Goal: Task Accomplishment & Management: Manage account settings

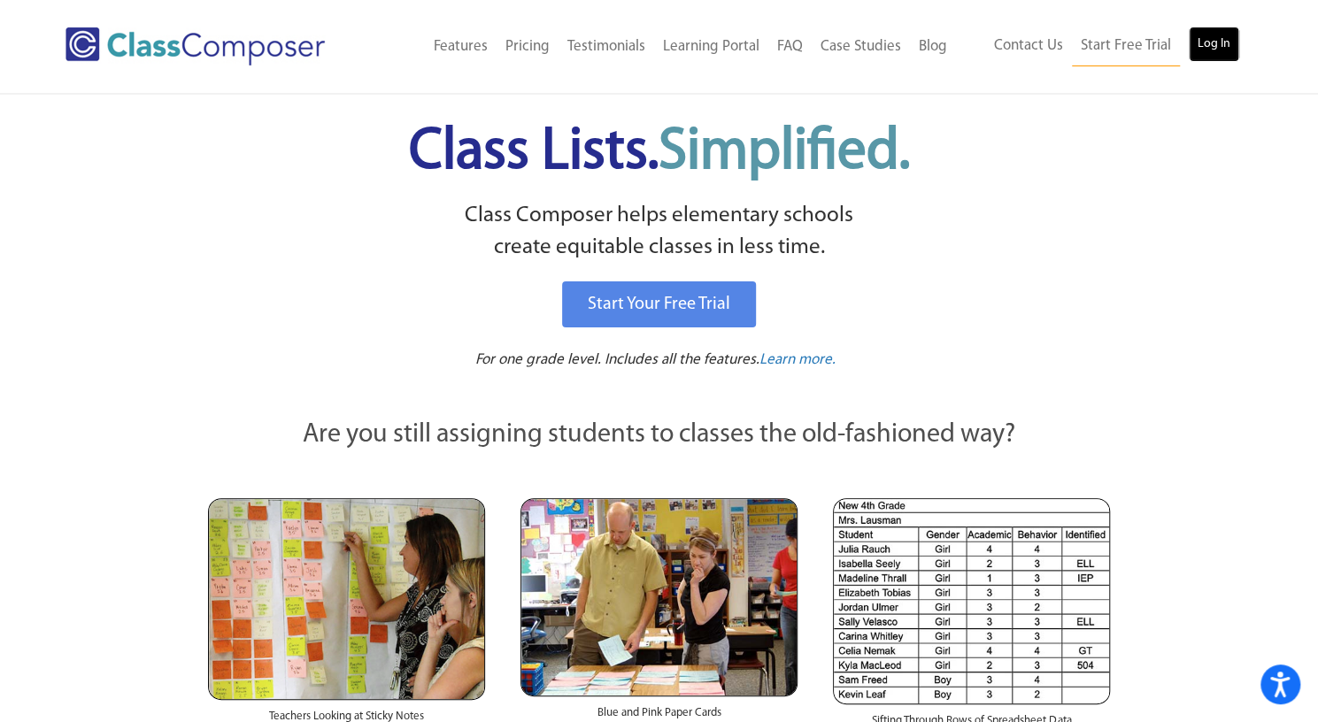
click at [1204, 35] on link "Log In" at bounding box center [1214, 44] width 50 height 35
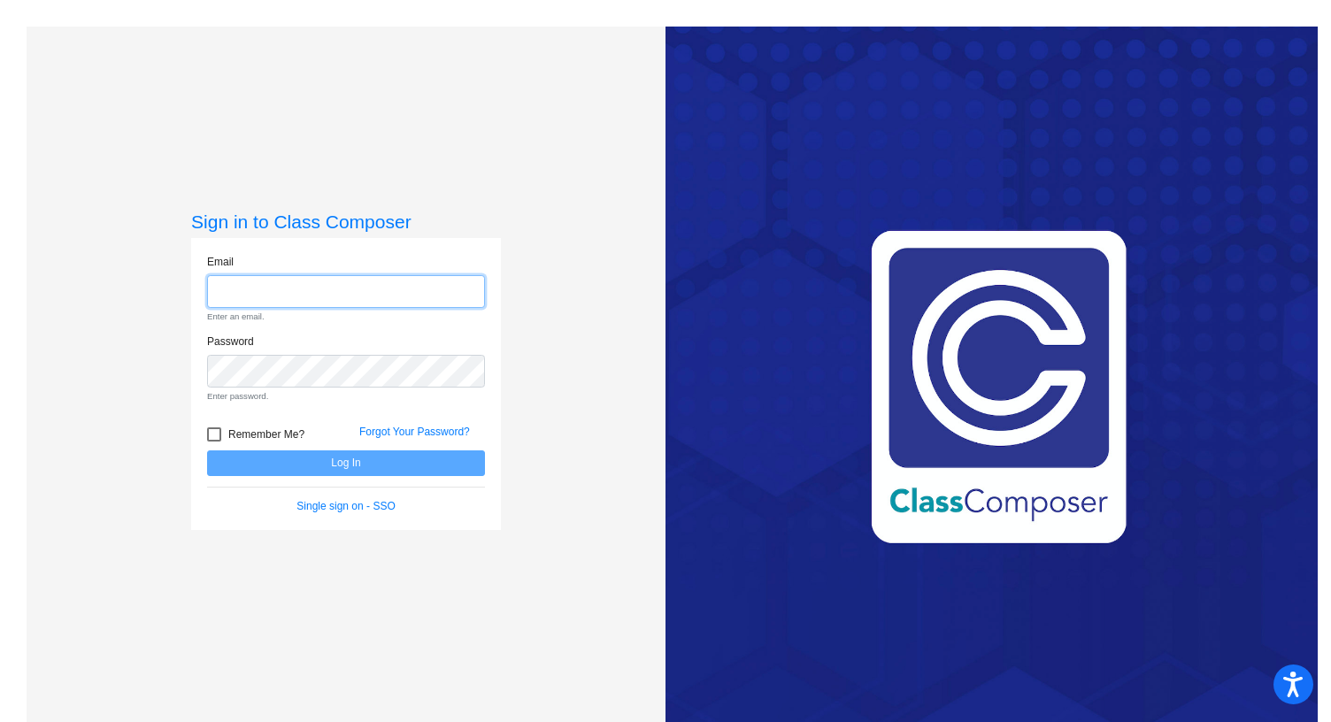
type input "[PERSON_NAME][EMAIL_ADDRESS][PERSON_NAME][DOMAIN_NAME]"
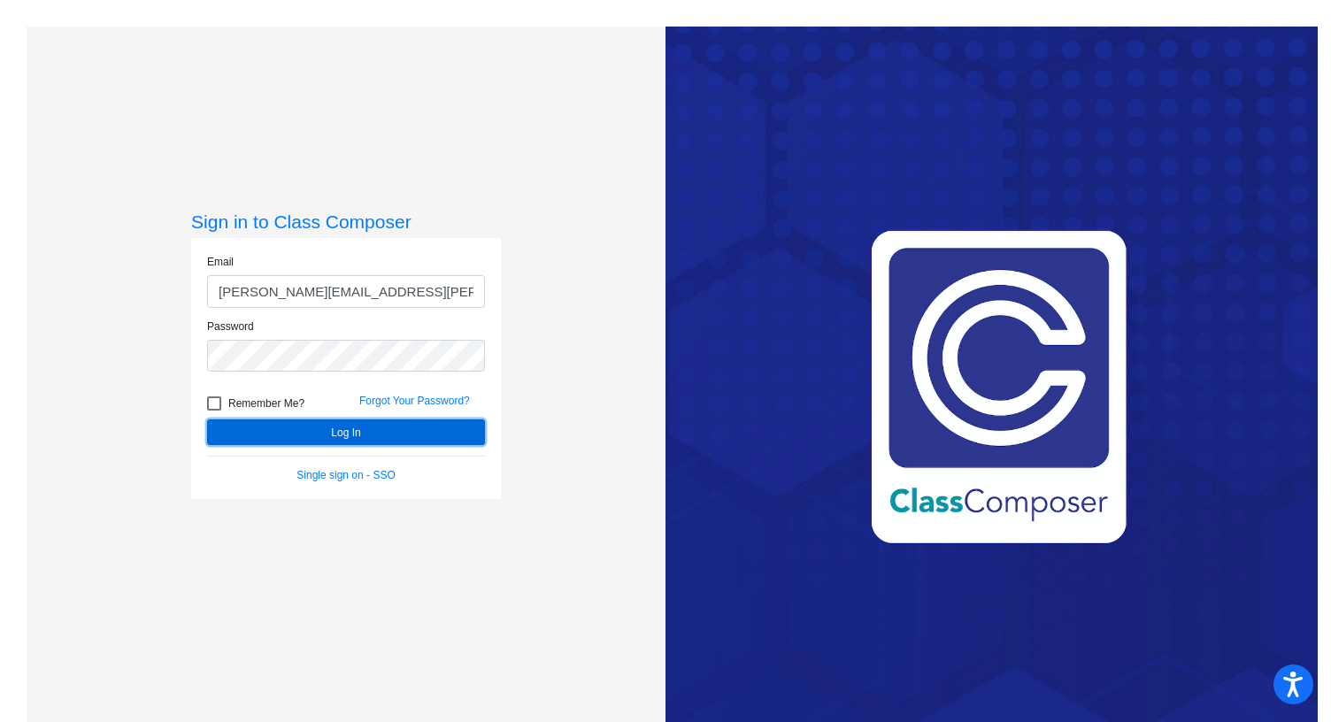
click at [358, 433] on button "Log In" at bounding box center [346, 433] width 278 height 26
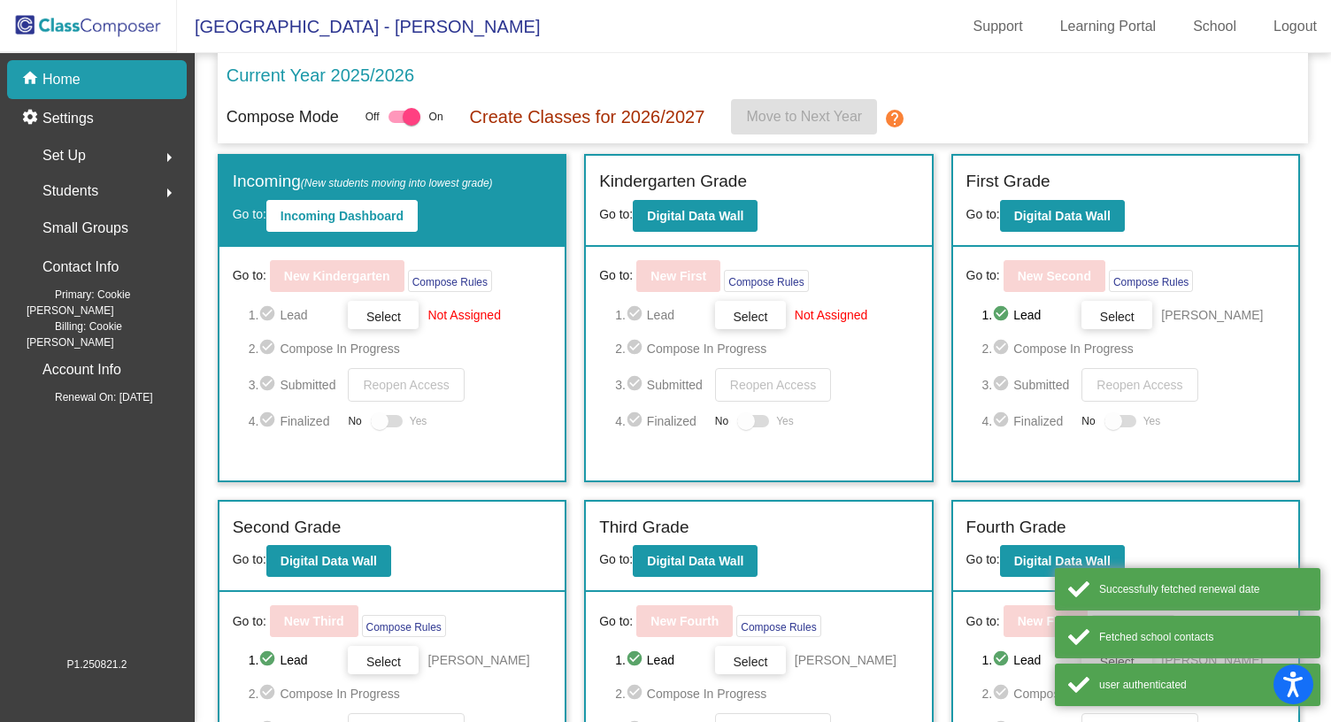
click at [358, 433] on div "Go to: New Kindergarten Compose Rules 1. check_circle Lead Select Not Assigned …" at bounding box center [392, 364] width 345 height 234
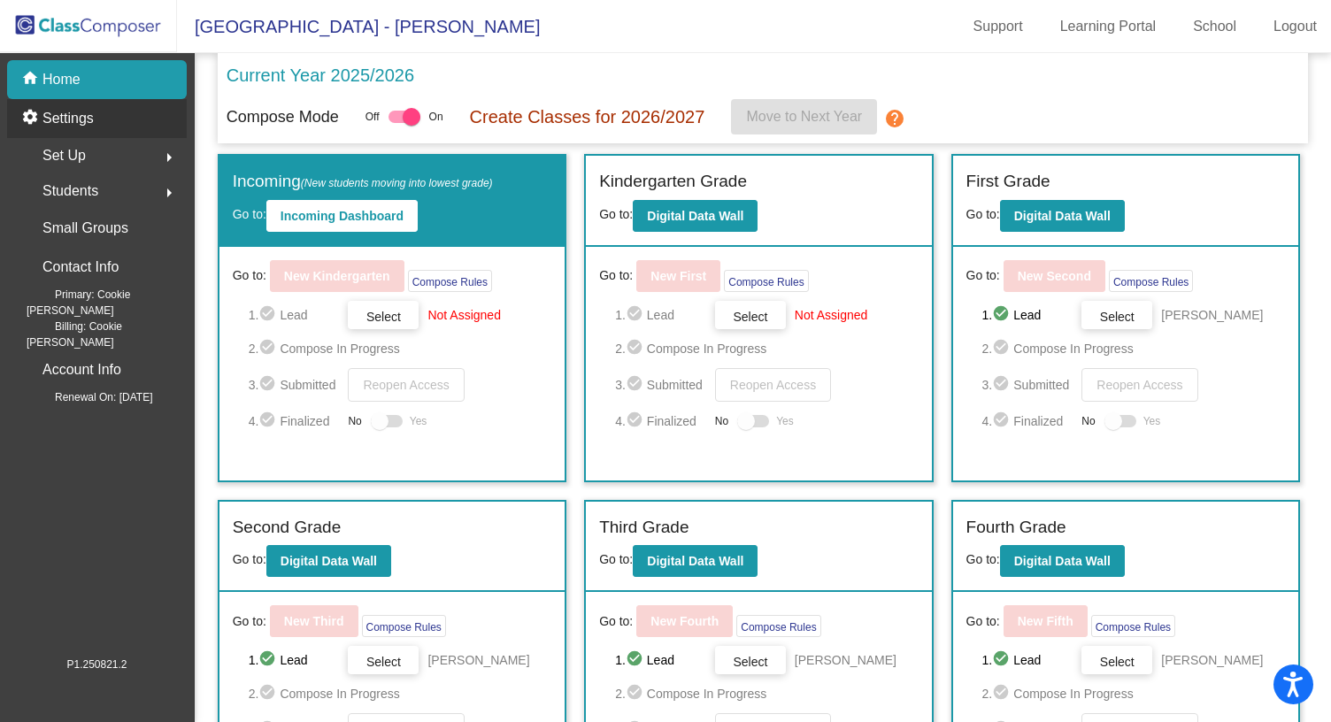
click at [63, 119] on p "Settings" at bounding box center [67, 118] width 51 height 21
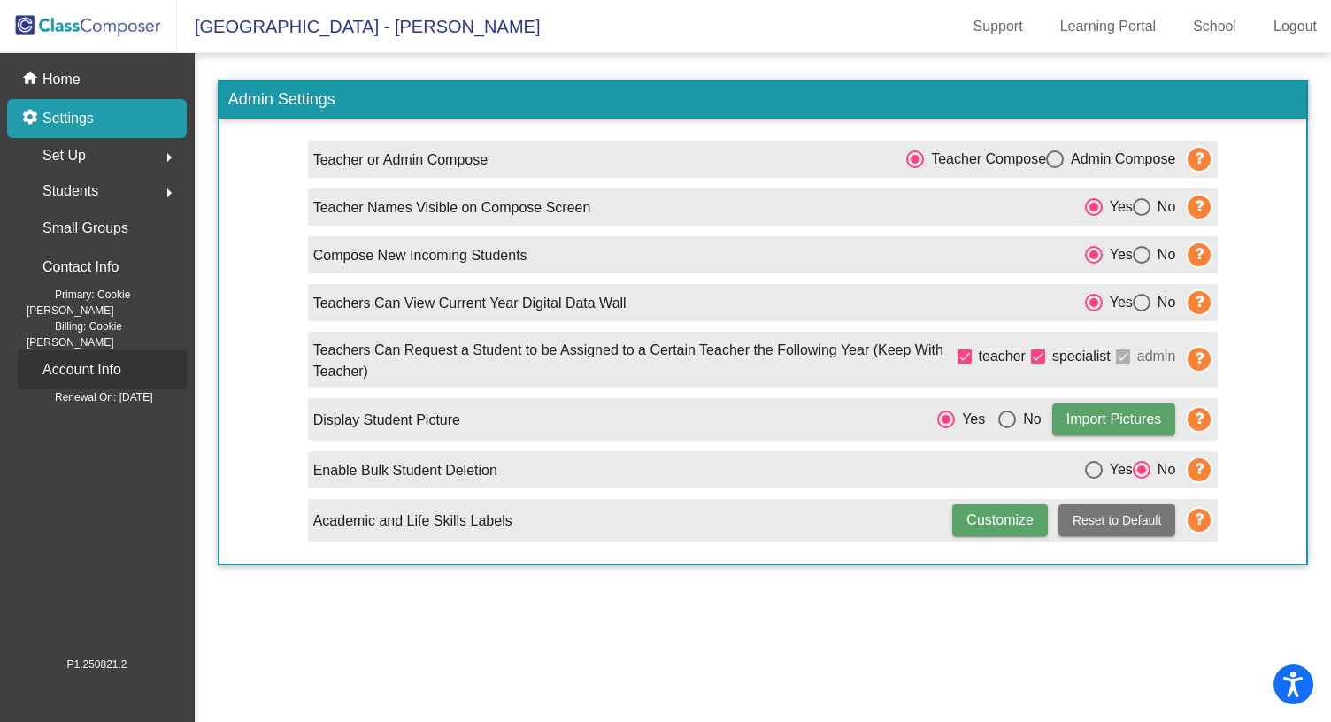
click at [89, 358] on p "Account Info" at bounding box center [81, 370] width 79 height 25
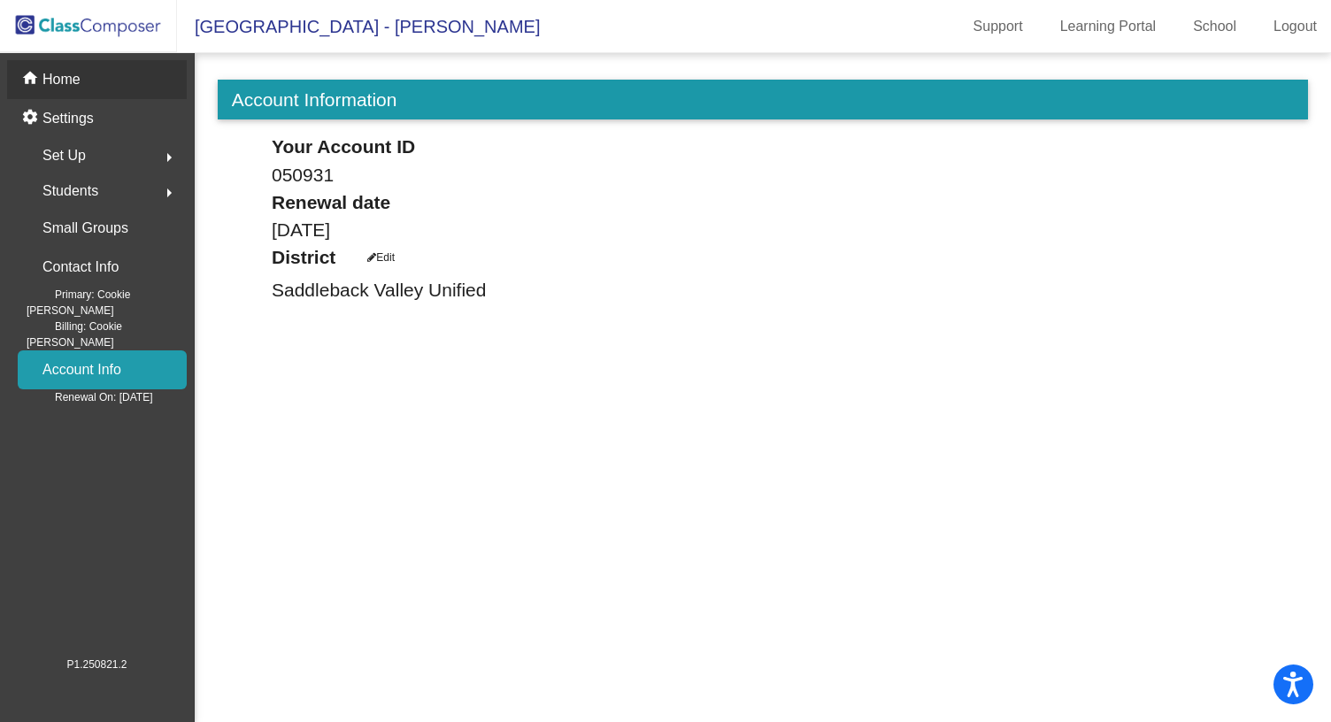
click at [91, 73] on div "home Home" at bounding box center [97, 79] width 180 height 39
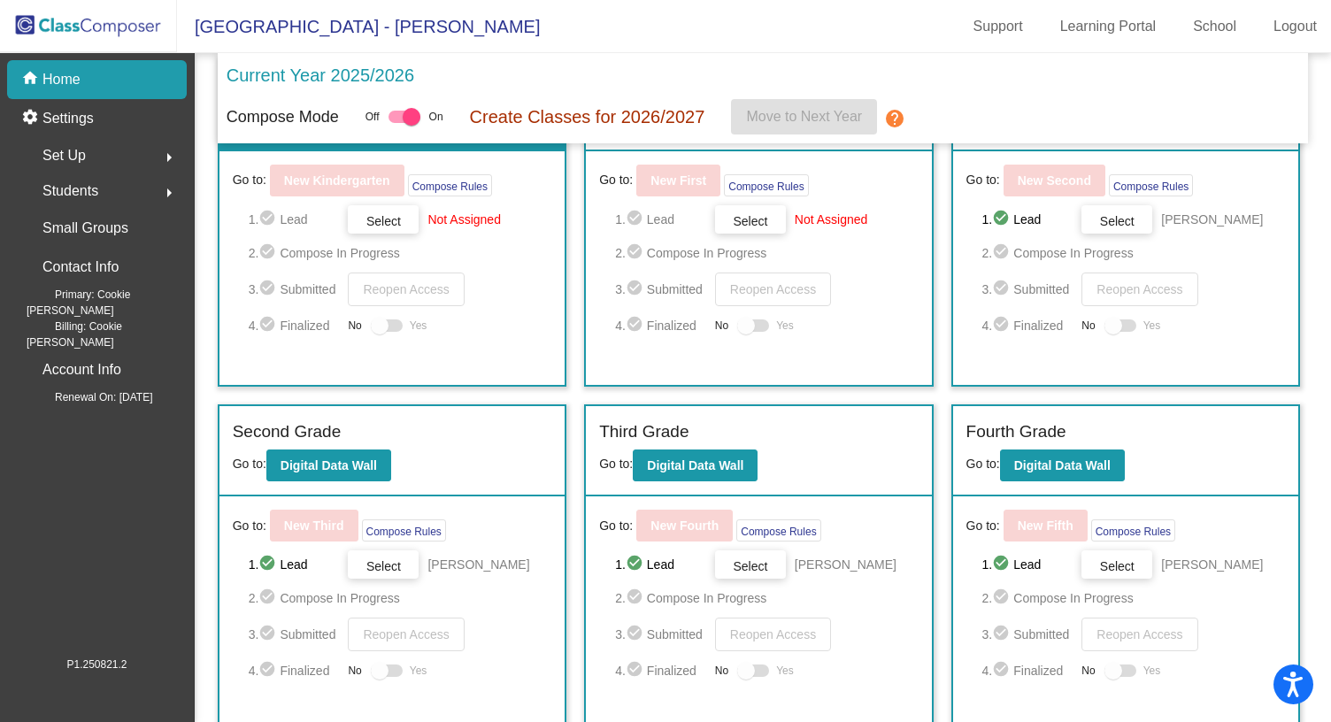
scroll to position [94, 0]
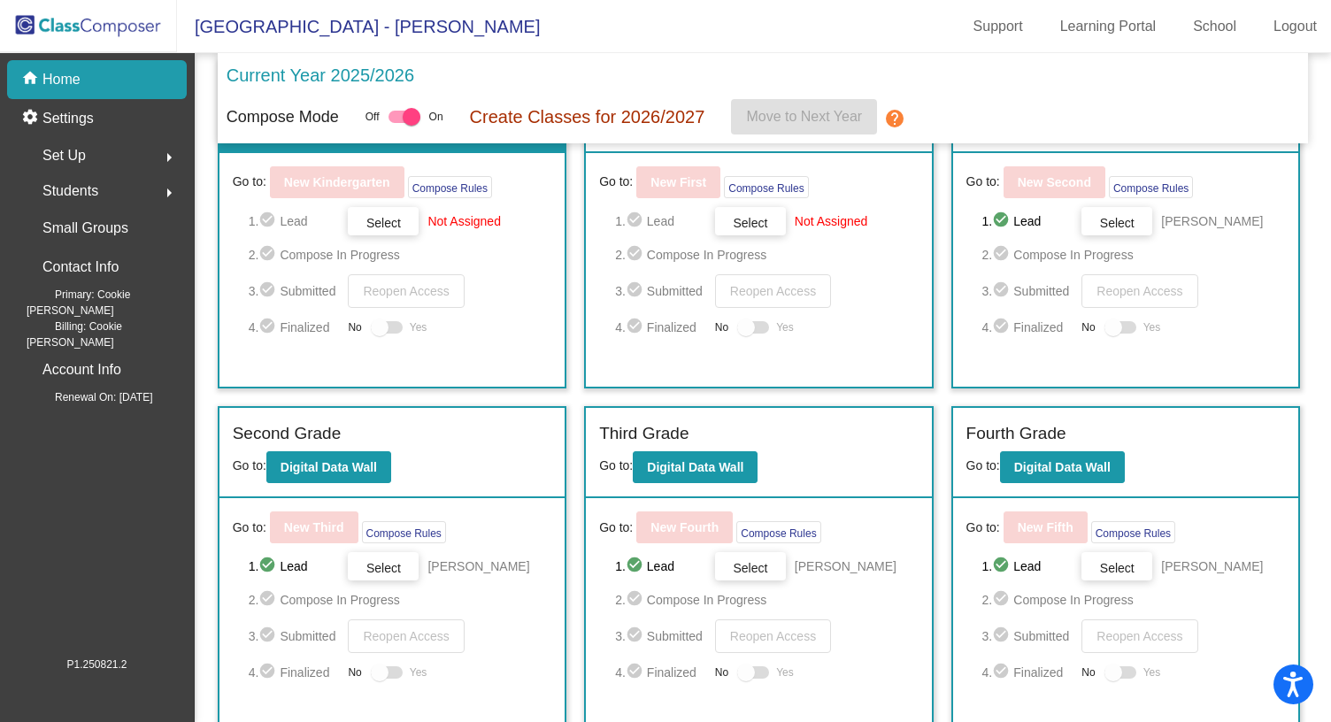
click at [92, 167] on div "Set Up arrow_right" at bounding box center [102, 155] width 169 height 35
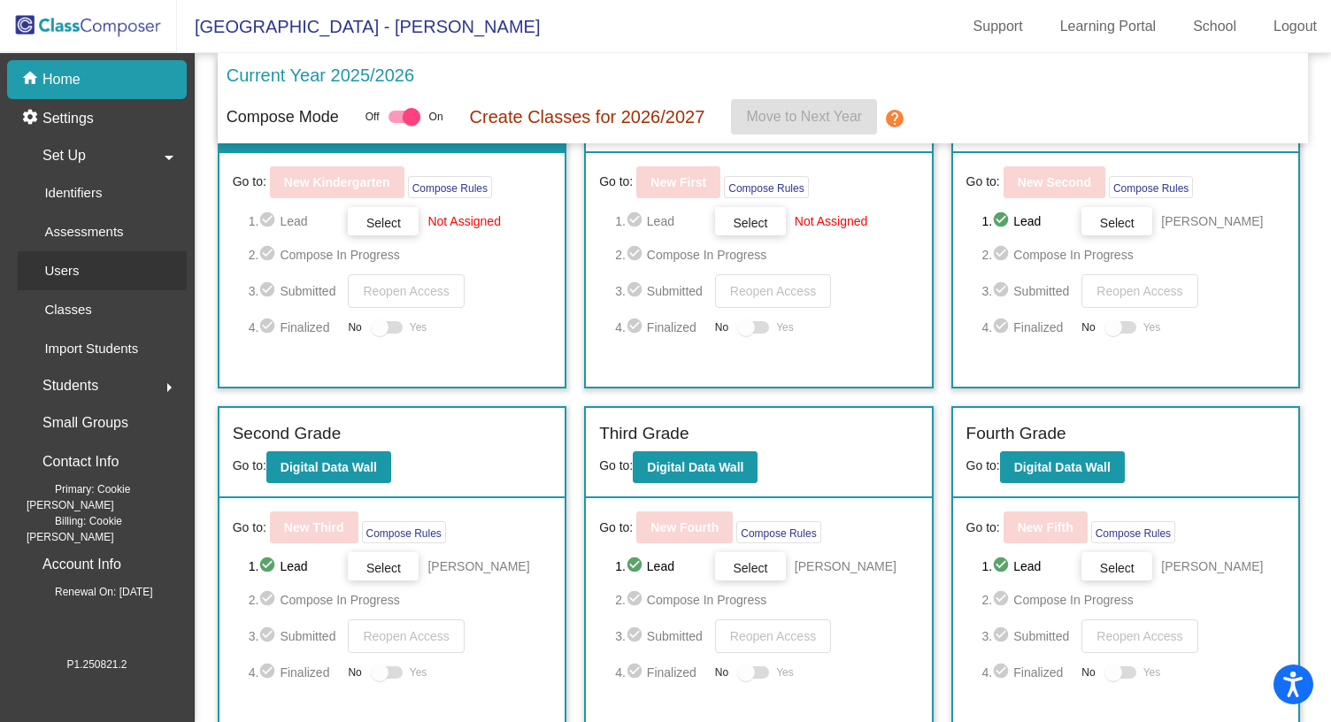
click at [106, 280] on link "Users" at bounding box center [102, 270] width 169 height 39
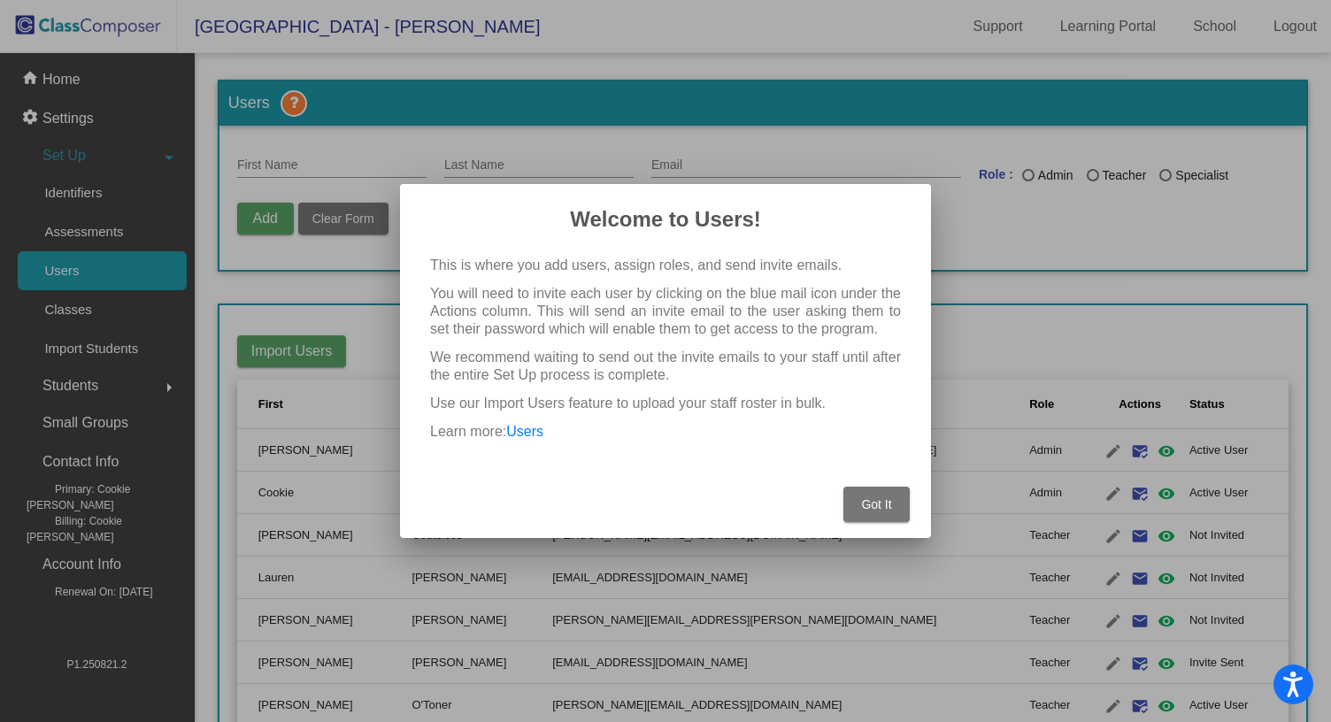
click at [887, 513] on button "Got It" at bounding box center [877, 504] width 66 height 35
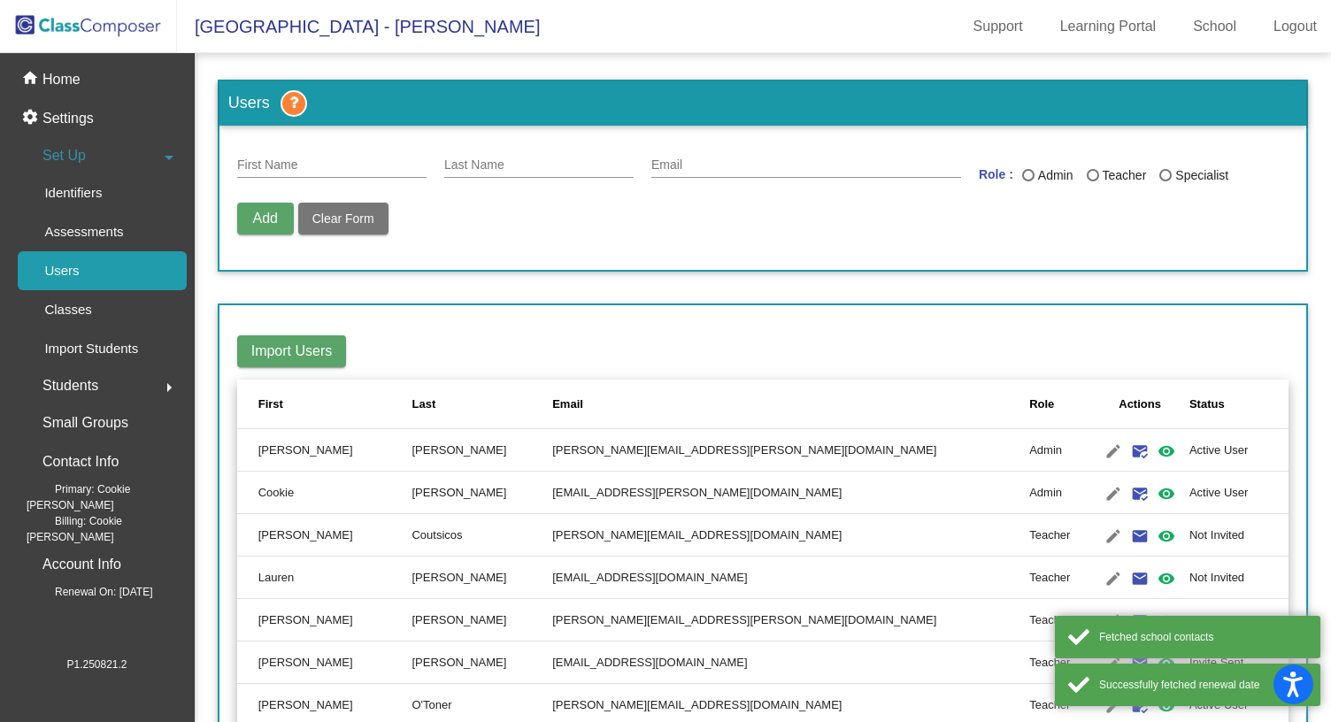
click at [311, 143] on div "First Name" at bounding box center [331, 160] width 189 height 35
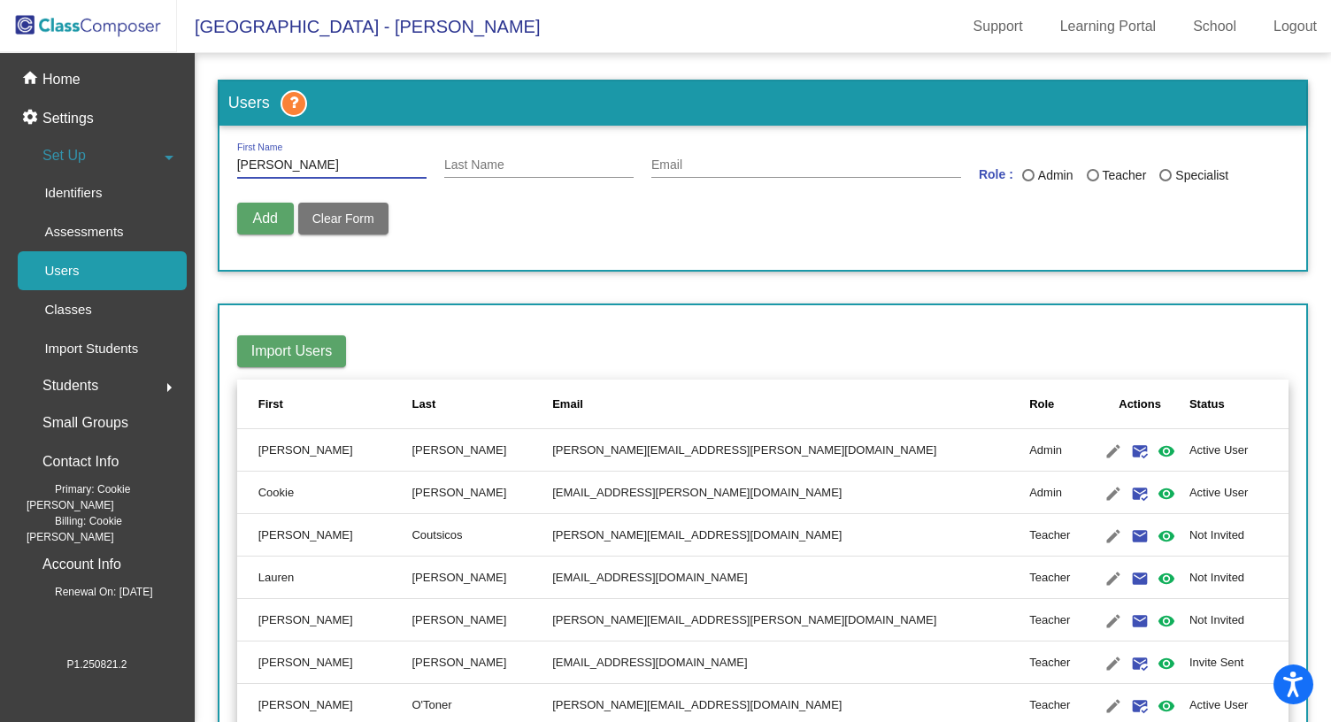
type input "Carrie"
type input "Nichols"
paste input "Mon 9/08 10:30-12:30"
type input "Mon 9/08 10:30-12:30"
drag, startPoint x: 779, startPoint y: 161, endPoint x: 636, endPoint y: 161, distance: 143.4
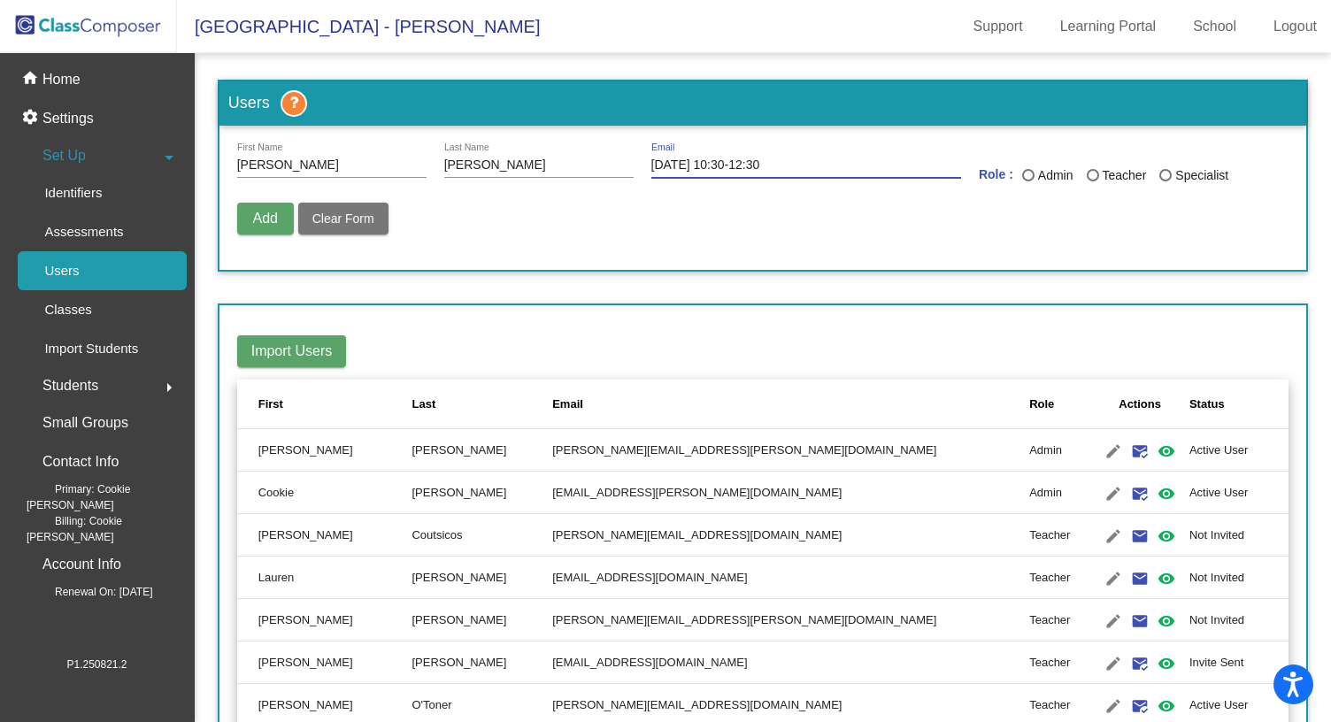
click at [636, 161] on div "Carrie First Name Nichols Last Name Mon 9/08 10:30-12:30 Email Role : Admin Tea…" at bounding box center [763, 168] width 1052 height 50
paste input "Carrie.Nichols@svusd.org"
type input "Carrie.Nichols@svusd.org"
click at [1087, 178] on div "Last Name" at bounding box center [1093, 175] width 12 height 12
click at [1092, 181] on input "Teacher" at bounding box center [1092, 181] width 1 height 1
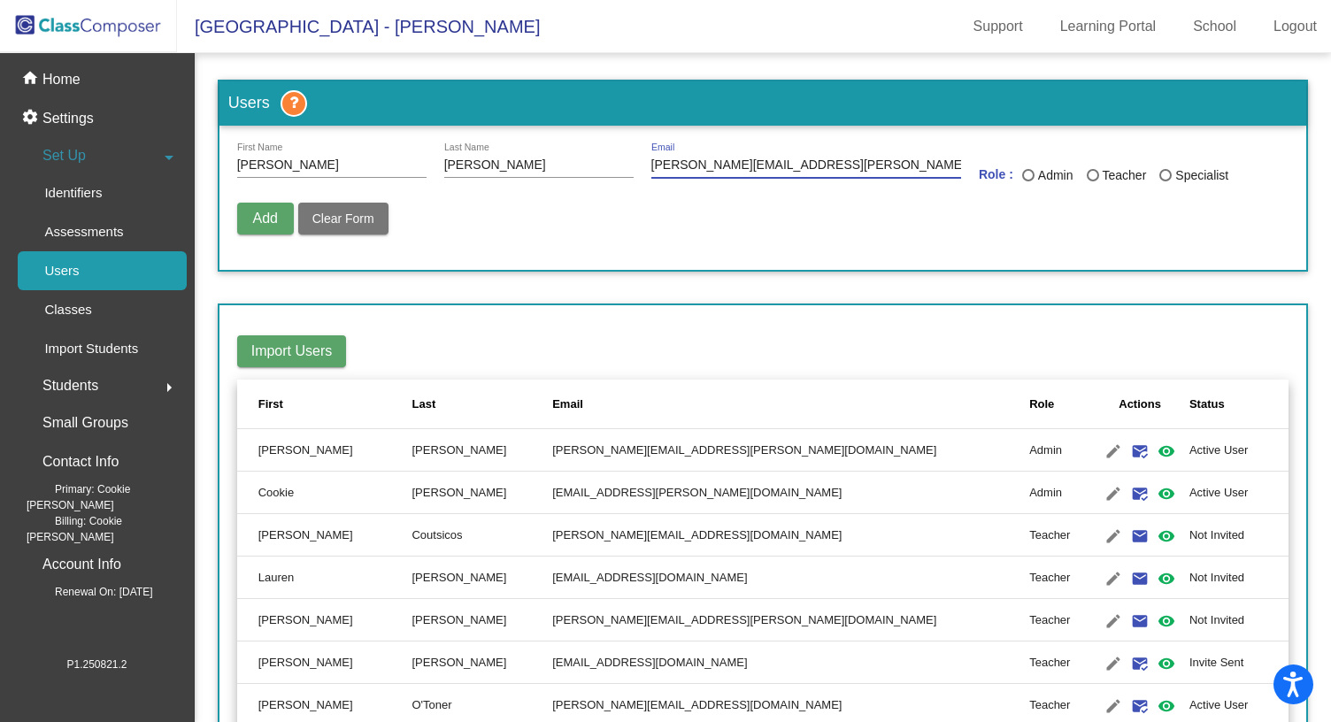
radio input "true"
click at [246, 214] on button "Add" at bounding box center [265, 219] width 57 height 32
click at [1129, 622] on mat-icon "email" at bounding box center [1139, 621] width 21 height 21
radio input "false"
